Goal: Task Accomplishment & Management: Use online tool/utility

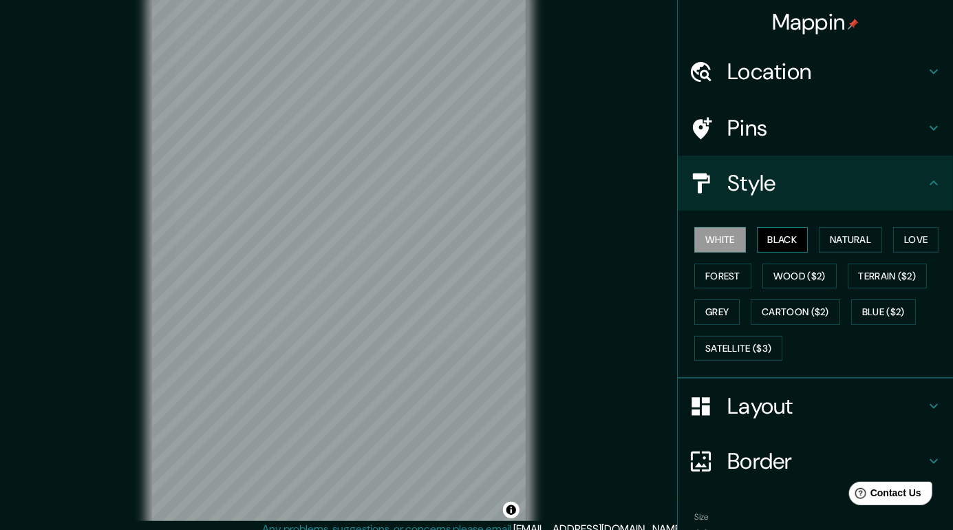
click at [787, 244] on button "Black" at bounding box center [783, 239] width 52 height 25
click at [856, 239] on button "Natural" at bounding box center [850, 239] width 63 height 25
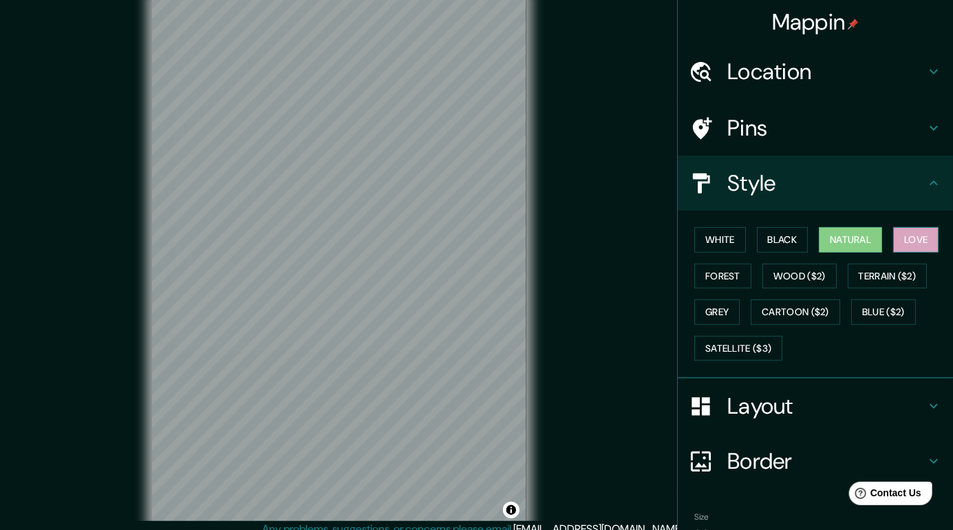
click at [924, 242] on button "Love" at bounding box center [915, 239] width 45 height 25
click at [719, 271] on button "Forest" at bounding box center [723, 276] width 57 height 25
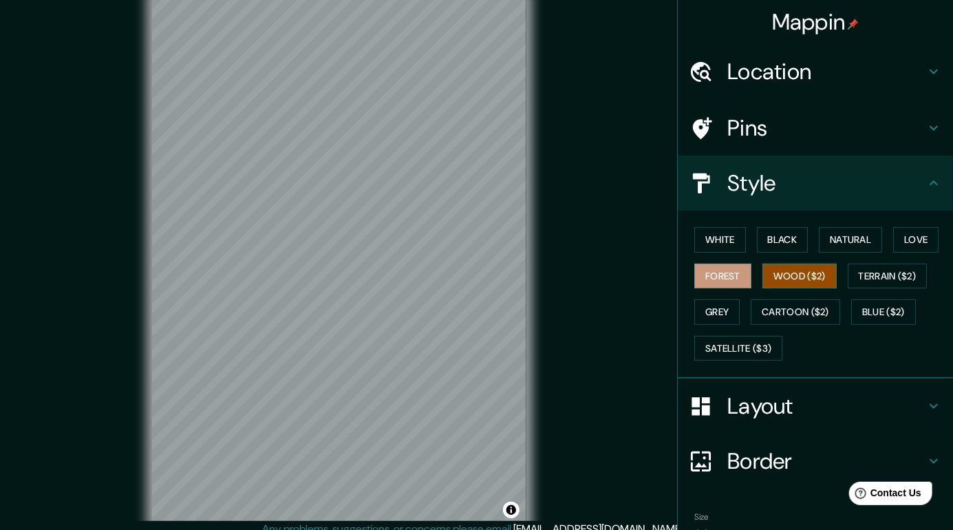
click at [807, 274] on button "Wood ($2)" at bounding box center [800, 276] width 74 height 25
click at [885, 277] on button "Terrain ($2)" at bounding box center [888, 276] width 80 height 25
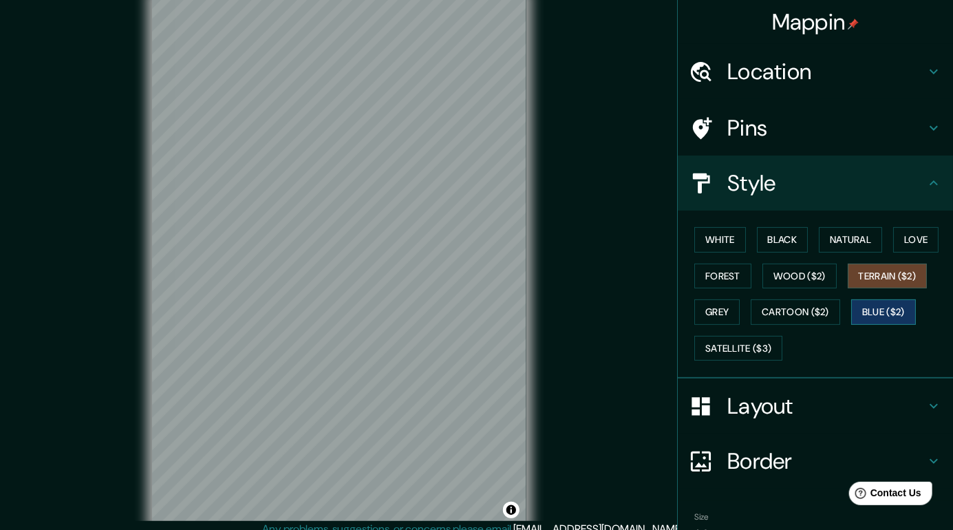
click at [887, 310] on button "Blue ($2)" at bounding box center [883, 311] width 65 height 25
click at [804, 308] on button "Cartoon ($2)" at bounding box center [795, 311] width 89 height 25
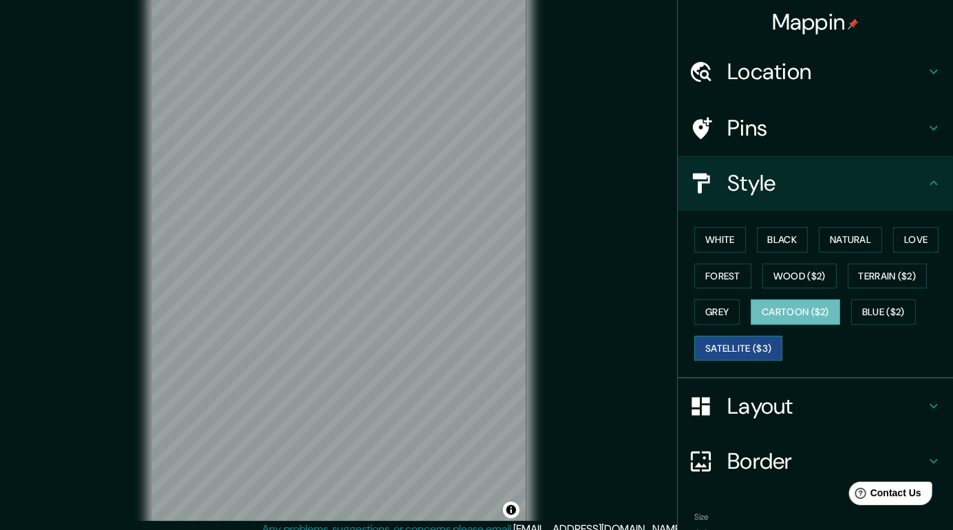
click at [748, 348] on button "Satellite ($3)" at bounding box center [739, 348] width 88 height 25
click at [716, 308] on button "Grey" at bounding box center [717, 311] width 45 height 25
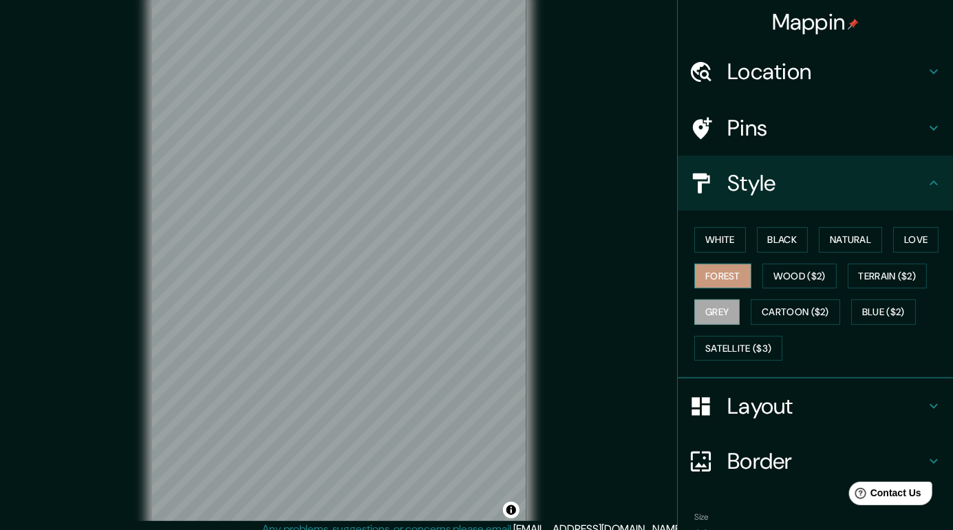
click at [732, 275] on button "Forest" at bounding box center [723, 276] width 57 height 25
click at [723, 236] on button "White" at bounding box center [721, 239] width 52 height 25
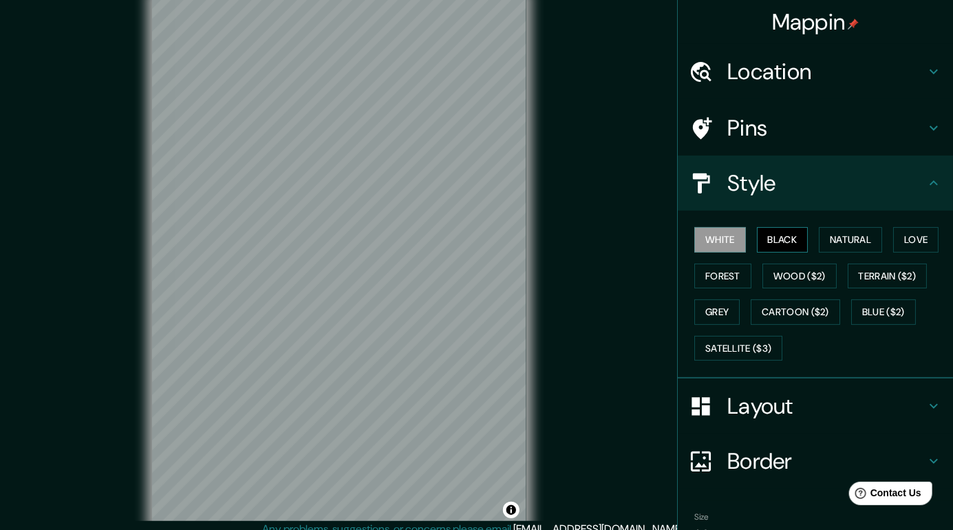
click at [790, 245] on button "Black" at bounding box center [783, 239] width 52 height 25
click at [886, 72] on h4 "Location" at bounding box center [827, 72] width 198 height 28
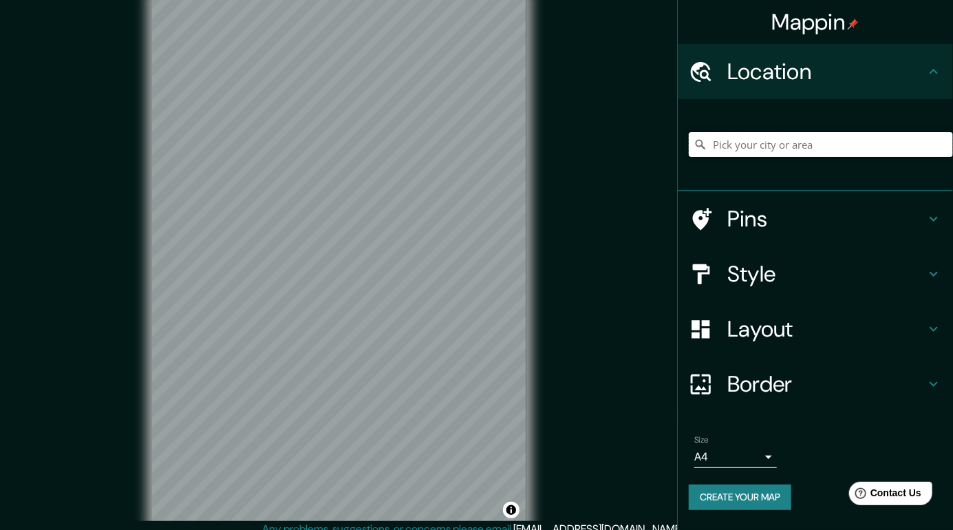
click at [873, 144] on input "Pick your city or area" at bounding box center [821, 144] width 264 height 25
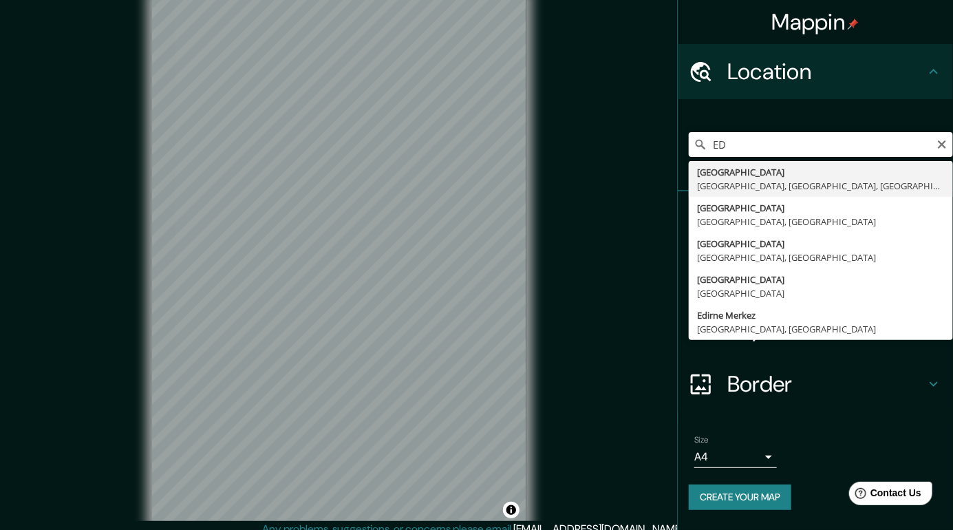
type input "[GEOGRAPHIC_DATA], [GEOGRAPHIC_DATA], [GEOGRAPHIC_DATA], [GEOGRAPHIC_DATA]"
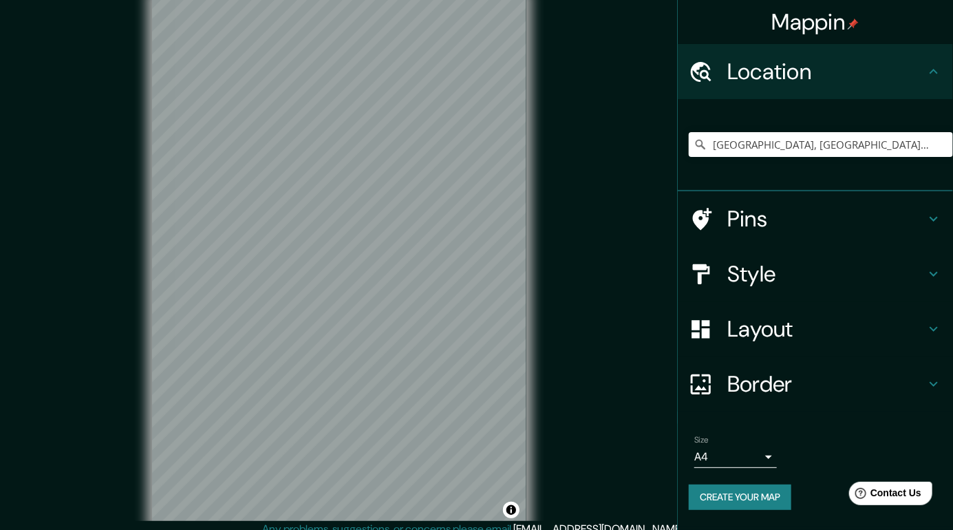
click at [763, 283] on h4 "Style" at bounding box center [827, 274] width 198 height 28
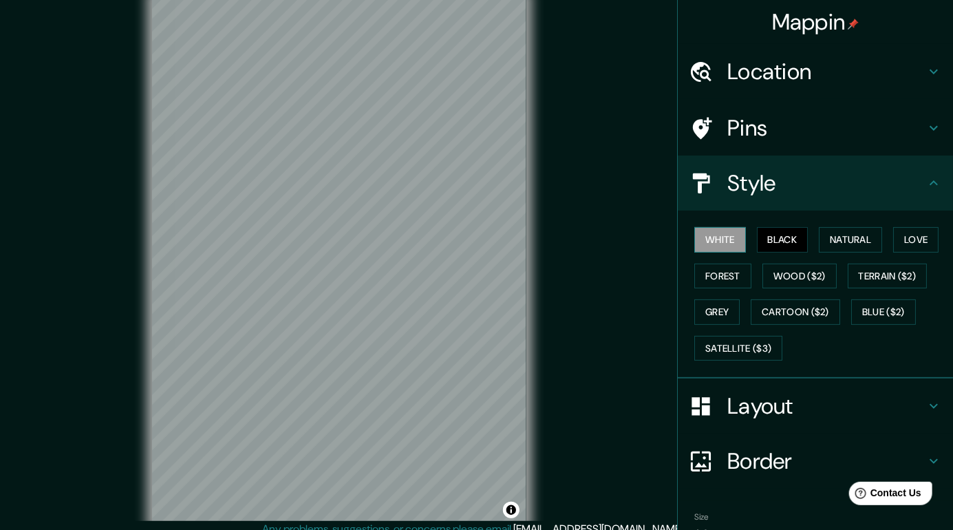
click at [726, 240] on button "White" at bounding box center [721, 239] width 52 height 25
click at [785, 237] on button "Black" at bounding box center [783, 239] width 52 height 25
click at [785, 241] on button "Black" at bounding box center [783, 239] width 52 height 25
click at [855, 238] on button "Natural" at bounding box center [850, 239] width 63 height 25
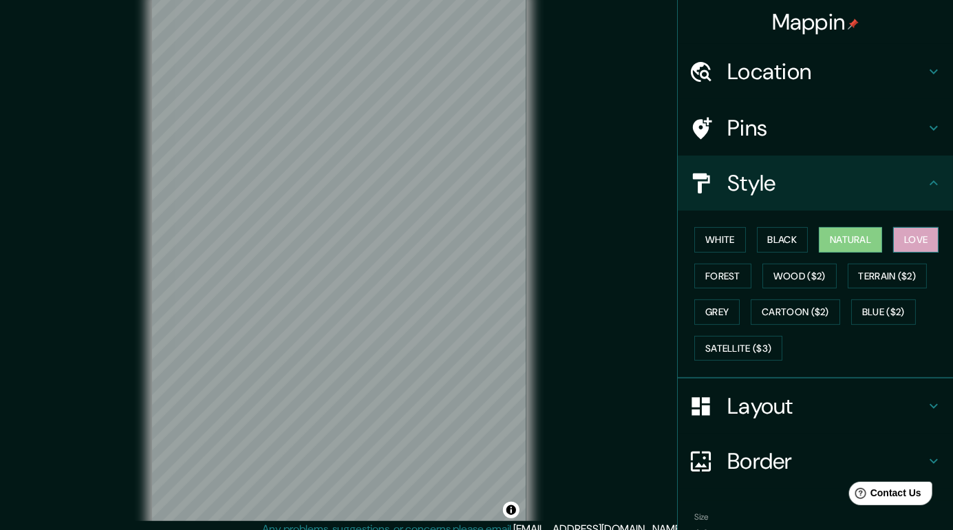
click at [915, 242] on button "Love" at bounding box center [915, 239] width 45 height 25
click at [723, 276] on button "Forest" at bounding box center [723, 276] width 57 height 25
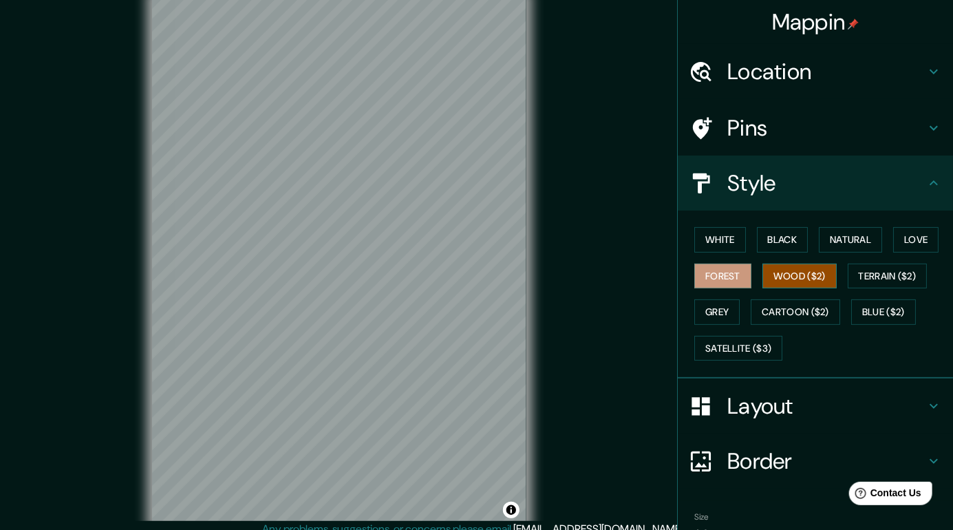
click at [814, 272] on button "Wood ($2)" at bounding box center [800, 276] width 74 height 25
click at [913, 279] on button "Terrain ($2)" at bounding box center [888, 276] width 80 height 25
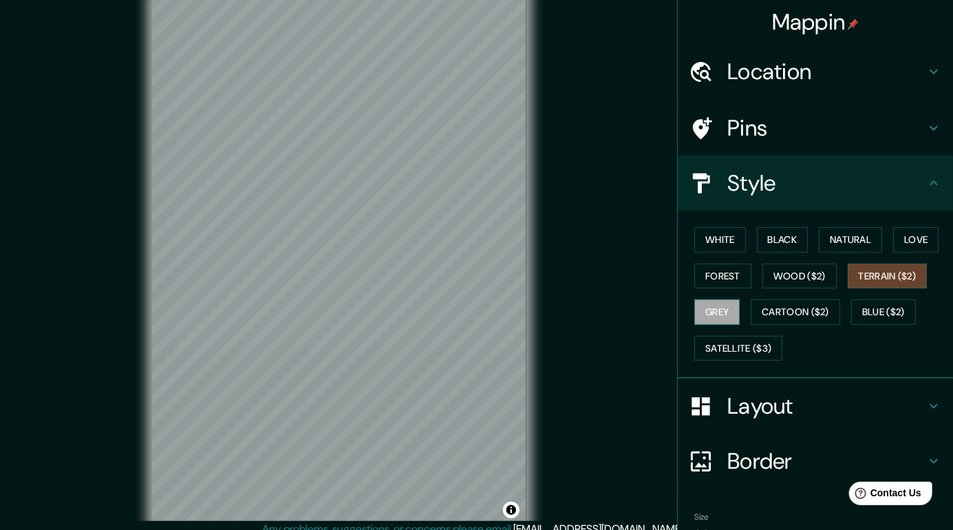
click at [716, 312] on button "Grey" at bounding box center [717, 311] width 45 height 25
click at [812, 314] on button "Cartoon ($2)" at bounding box center [795, 311] width 89 height 25
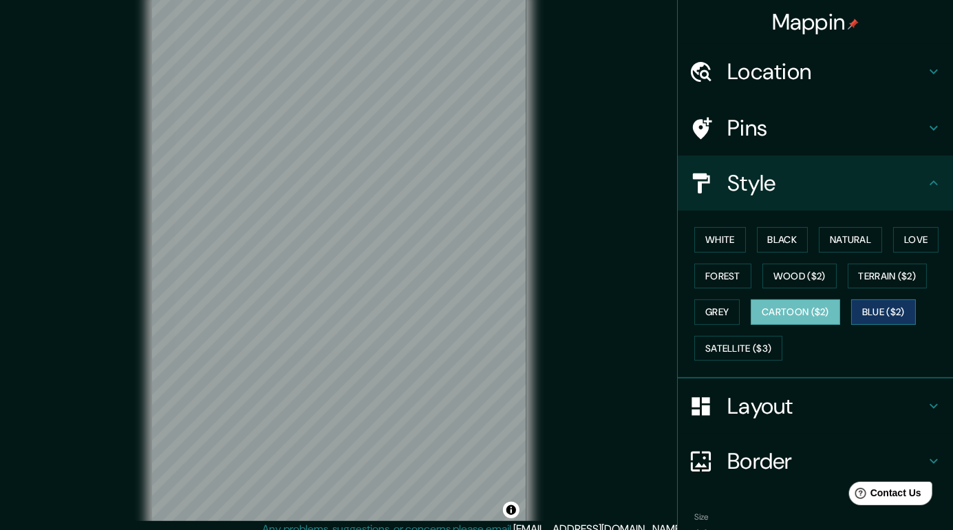
click at [898, 310] on button "Blue ($2)" at bounding box center [883, 311] width 65 height 25
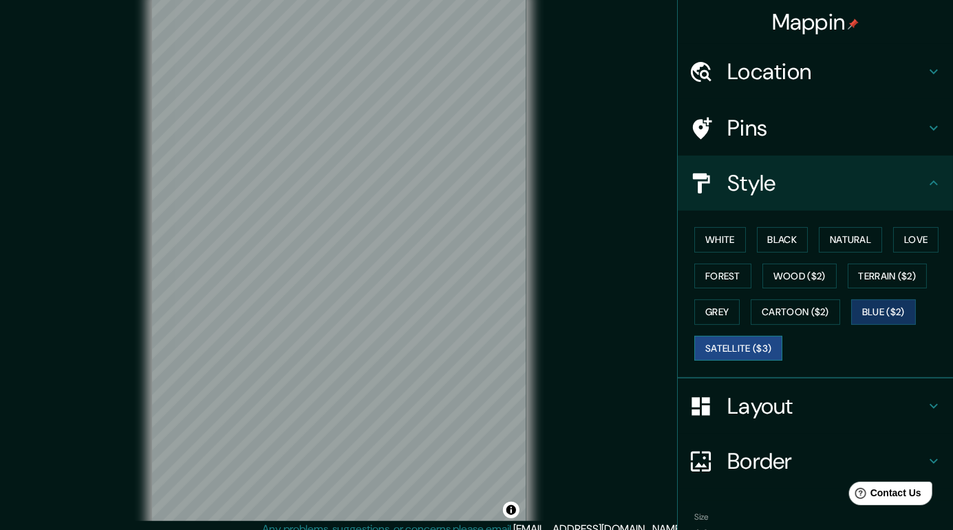
click at [747, 348] on button "Satellite ($3)" at bounding box center [739, 348] width 88 height 25
click at [901, 312] on button "Blue ($2)" at bounding box center [883, 311] width 65 height 25
click at [720, 240] on button "White" at bounding box center [721, 239] width 52 height 25
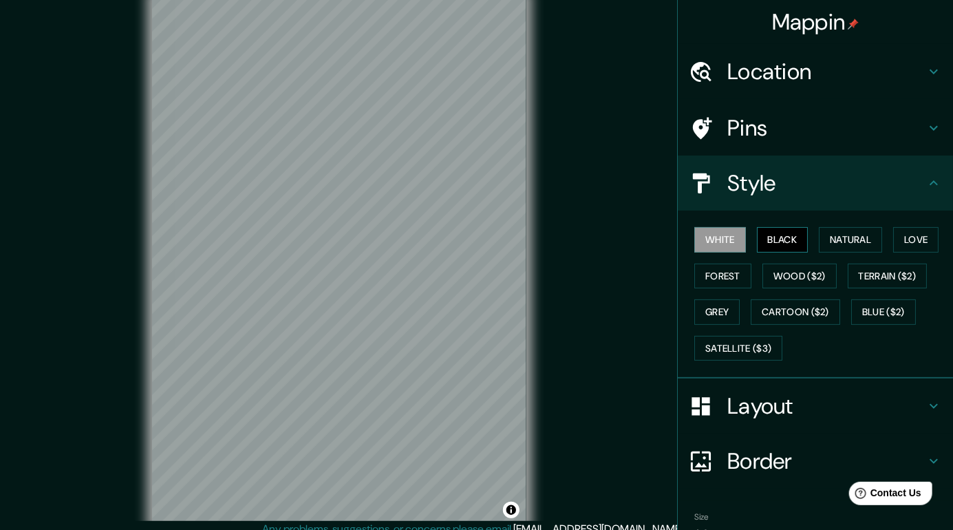
click at [798, 239] on button "Black" at bounding box center [783, 239] width 52 height 25
click at [857, 239] on button "Natural" at bounding box center [850, 239] width 63 height 25
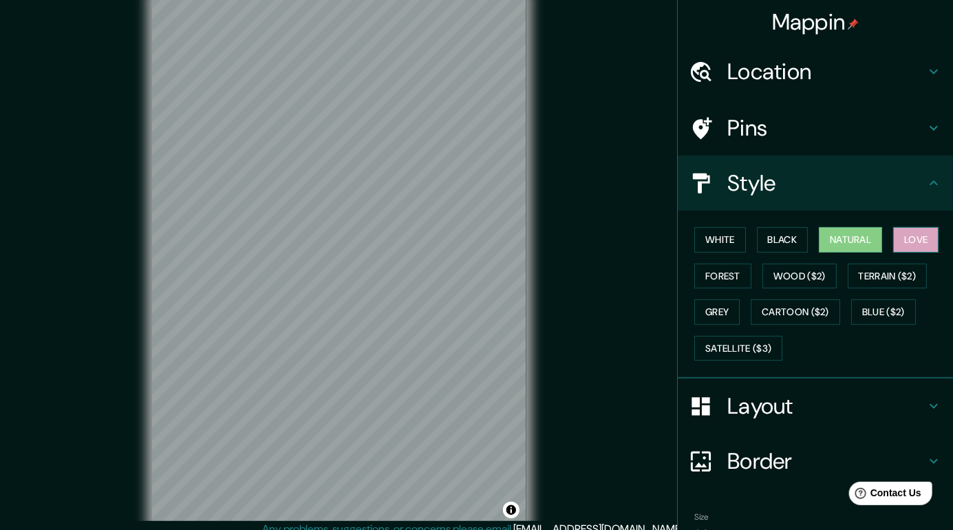
click at [927, 234] on button "Love" at bounding box center [915, 239] width 45 height 25
click at [726, 279] on button "Forest" at bounding box center [723, 276] width 57 height 25
